Goal: Transaction & Acquisition: Purchase product/service

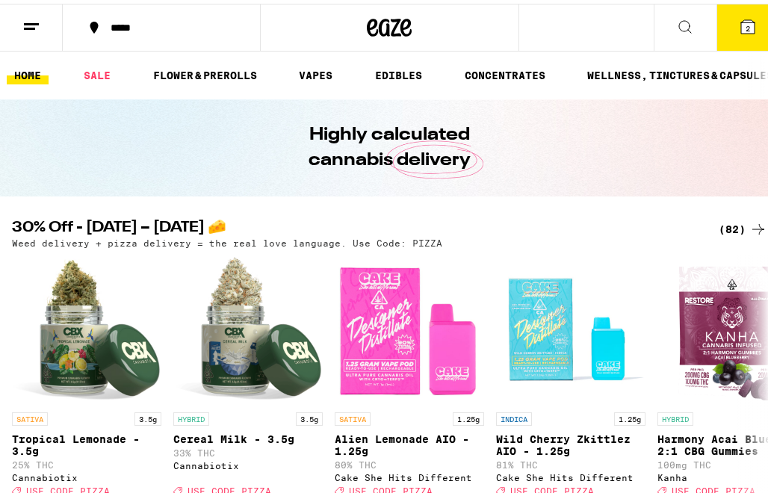
click at [16, 37] on button at bounding box center [31, 24] width 63 height 47
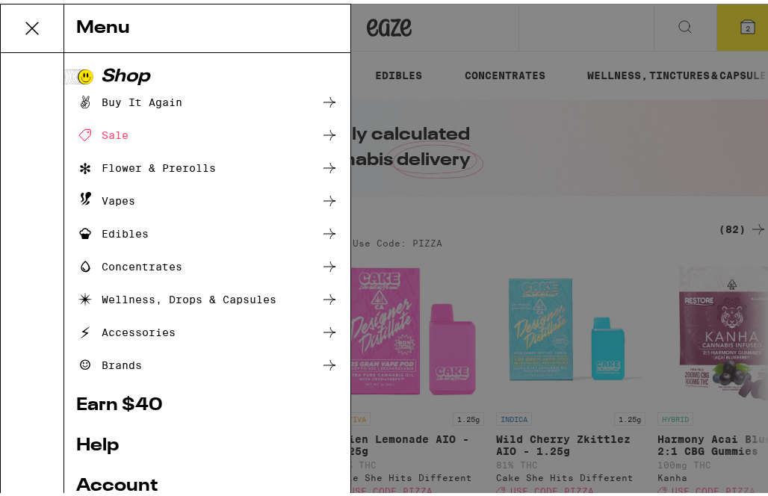
click at [723, 22] on div "Menu Shop Buy It Again Sale Flower & Prerolls Vapes Edibles Concentrates Wellne…" at bounding box center [389, 248] width 779 height 496
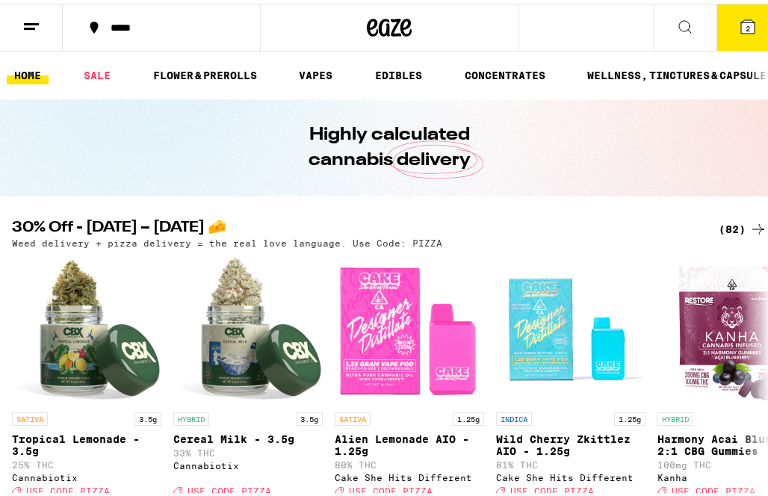
click at [366, 229] on h2 "30% Off - [DATE] – [DATE] 🧀" at bounding box center [353, 226] width 682 height 18
click at [728, 227] on div "(82)" at bounding box center [743, 226] width 49 height 18
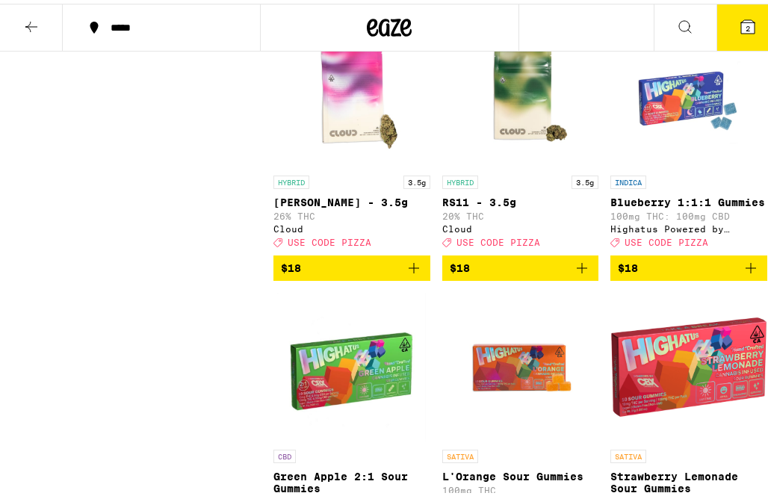
scroll to position [2857, 0]
